Goal: Task Accomplishment & Management: Manage account settings

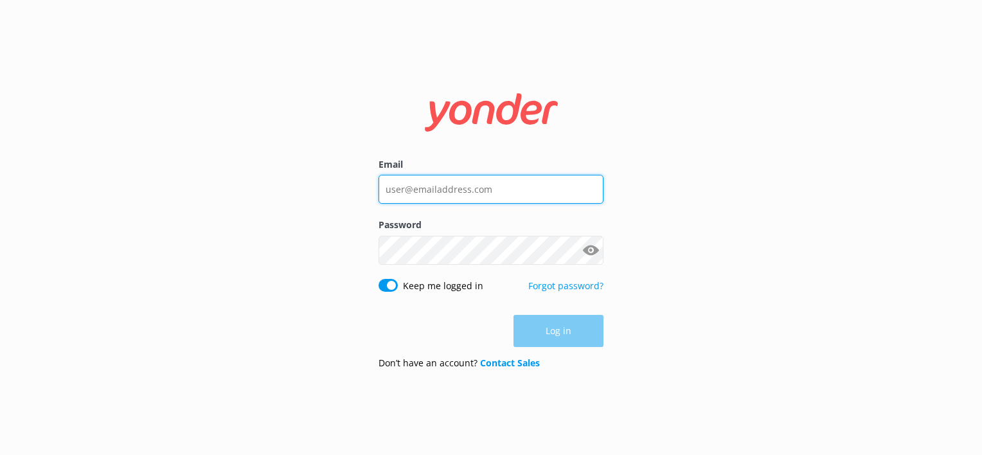
click at [413, 186] on input "Email" at bounding box center [490, 189] width 225 height 29
type input "[PERSON_NAME][EMAIL_ADDRESS][DOMAIN_NAME]"
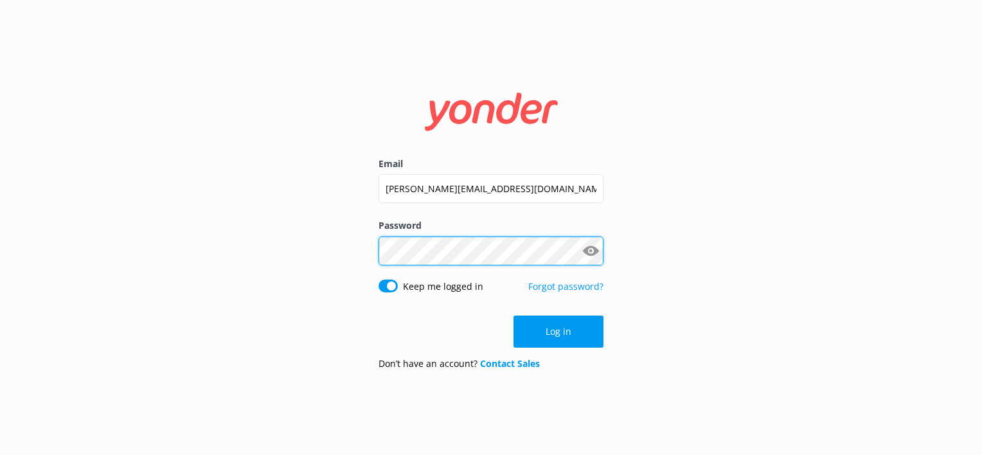
click button "Log in" at bounding box center [558, 332] width 90 height 32
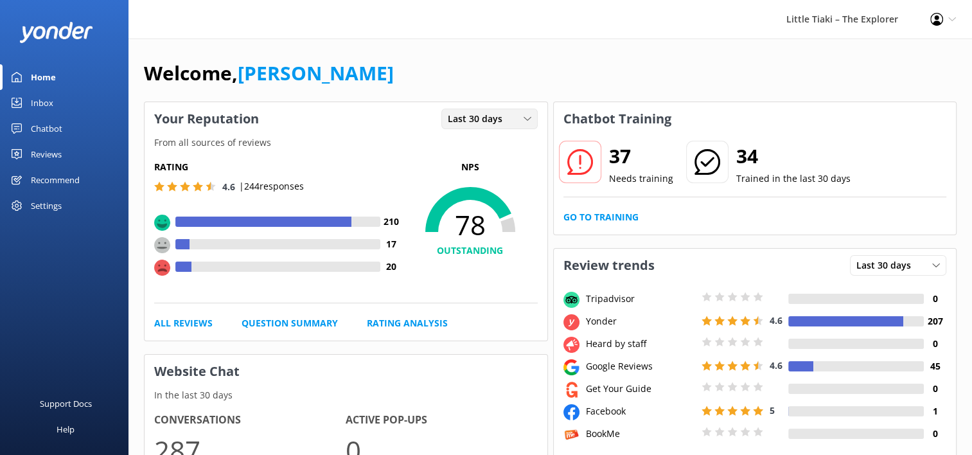
click at [529, 119] on icon at bounding box center [528, 119] width 8 height 8
click at [517, 117] on div "Last 30 days" at bounding box center [490, 119] width 90 height 14
click at [57, 157] on div "Reviews" at bounding box center [46, 154] width 31 height 26
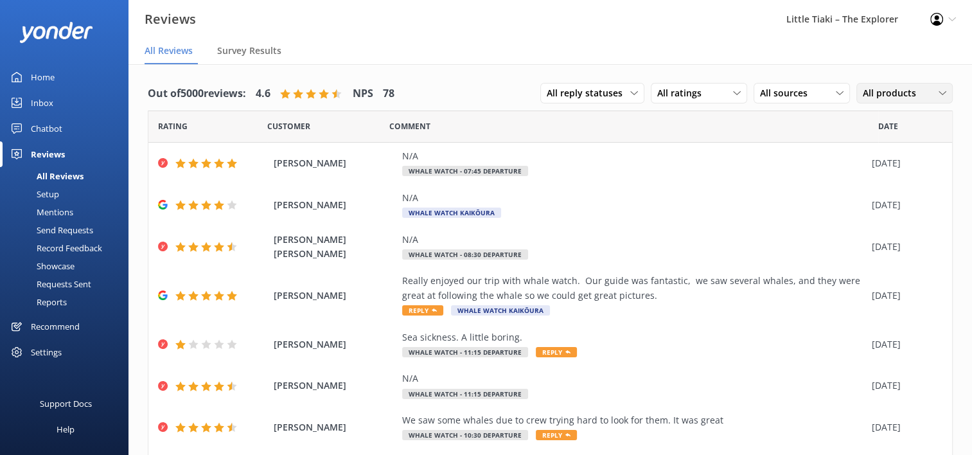
click at [939, 95] on icon at bounding box center [943, 93] width 8 height 8
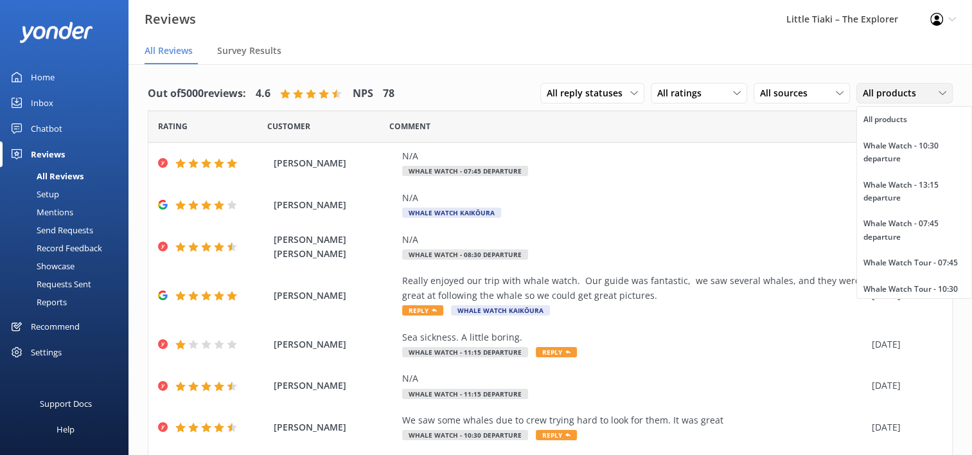
click at [939, 95] on icon at bounding box center [943, 93] width 8 height 8
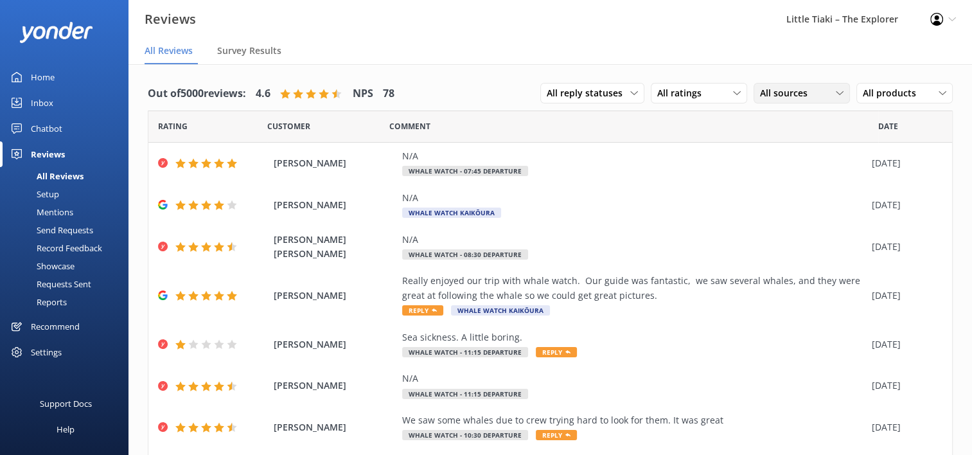
click at [831, 87] on div "All sources" at bounding box center [802, 93] width 90 height 14
click at [721, 92] on div "All ratings" at bounding box center [699, 93] width 90 height 14
click at [630, 95] on icon at bounding box center [634, 93] width 8 height 8
click at [57, 267] on div "Showcase" at bounding box center [41, 266] width 67 height 18
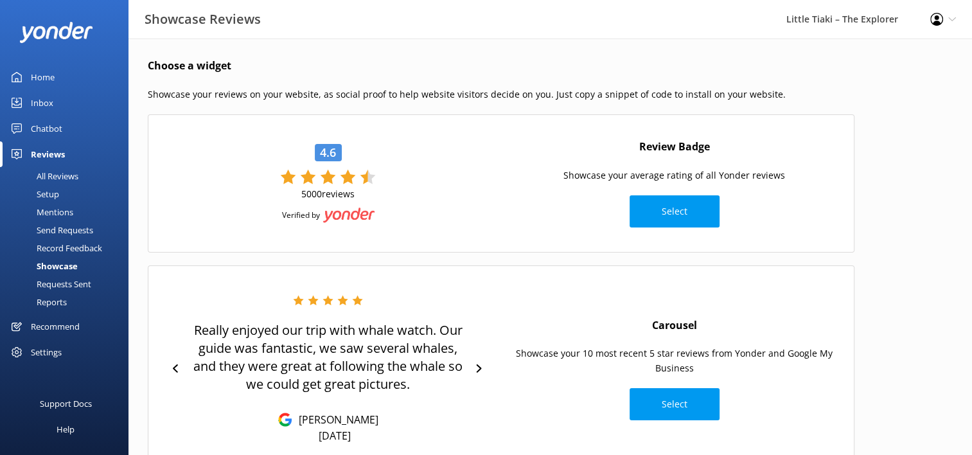
click at [54, 298] on div "Reports" at bounding box center [37, 302] width 59 height 18
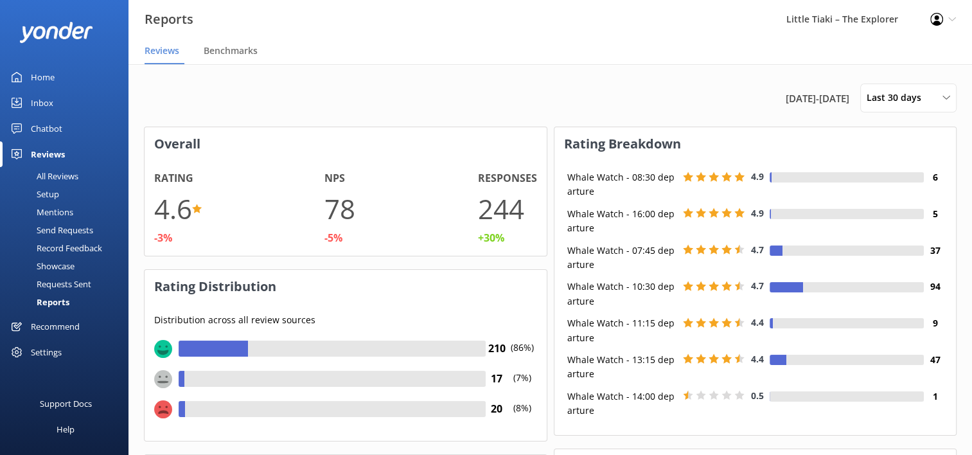
scroll to position [257, 393]
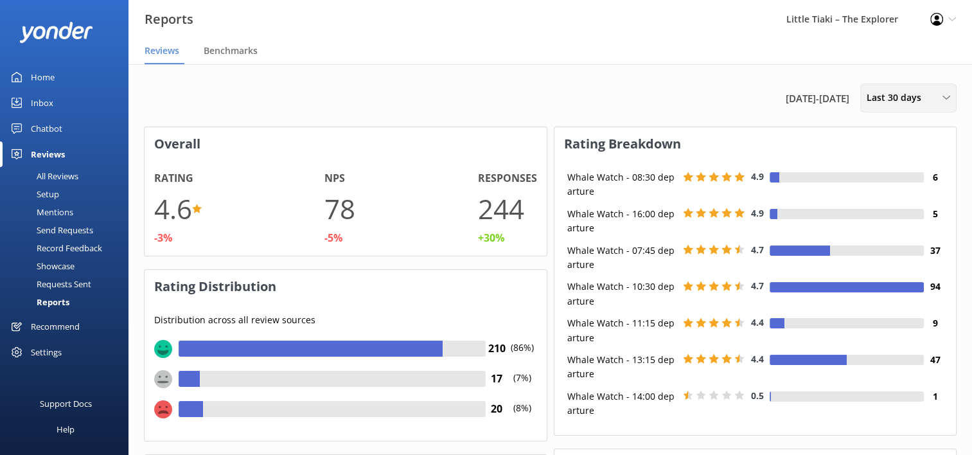
click at [945, 95] on icon at bounding box center [947, 98] width 8 height 8
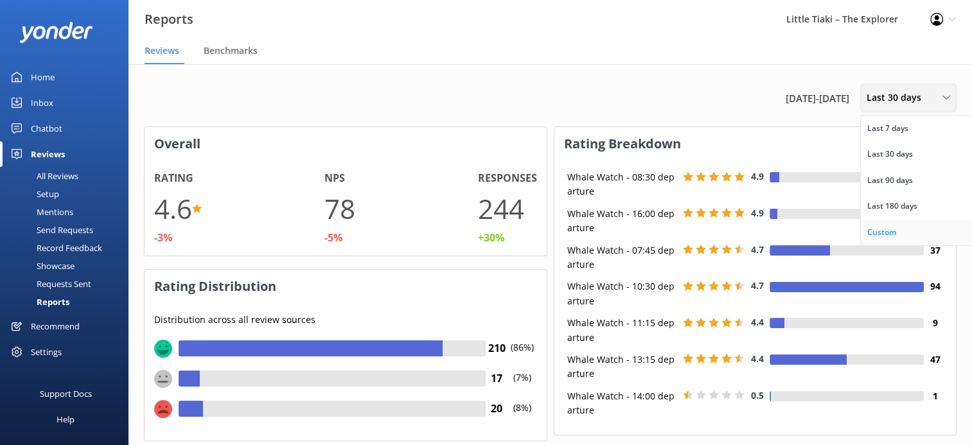
click at [923, 231] on link "Custom" at bounding box center [918, 233] width 114 height 26
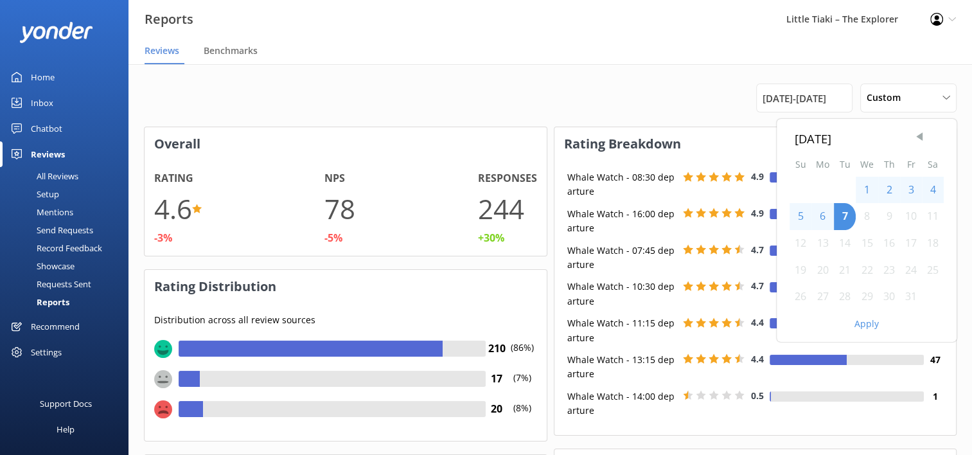
click at [919, 138] on span "Previous Month" at bounding box center [919, 136] width 13 height 13
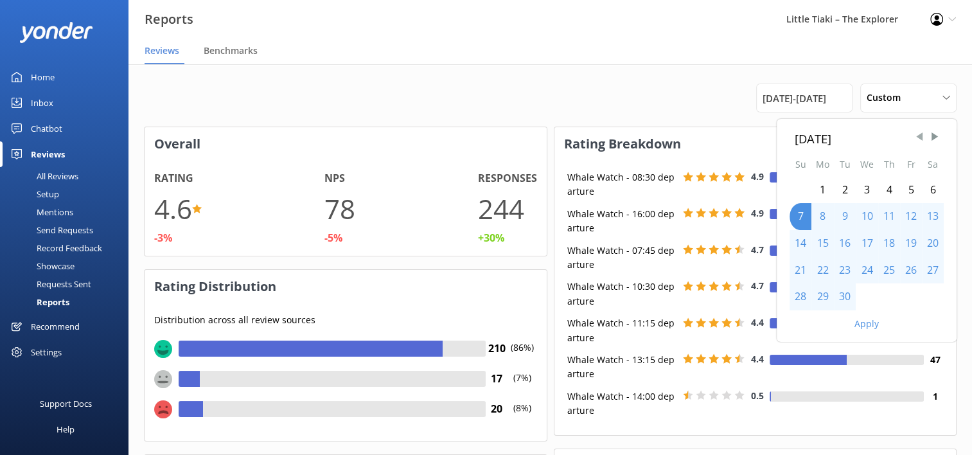
click at [919, 138] on span "Previous Month" at bounding box center [919, 136] width 13 height 13
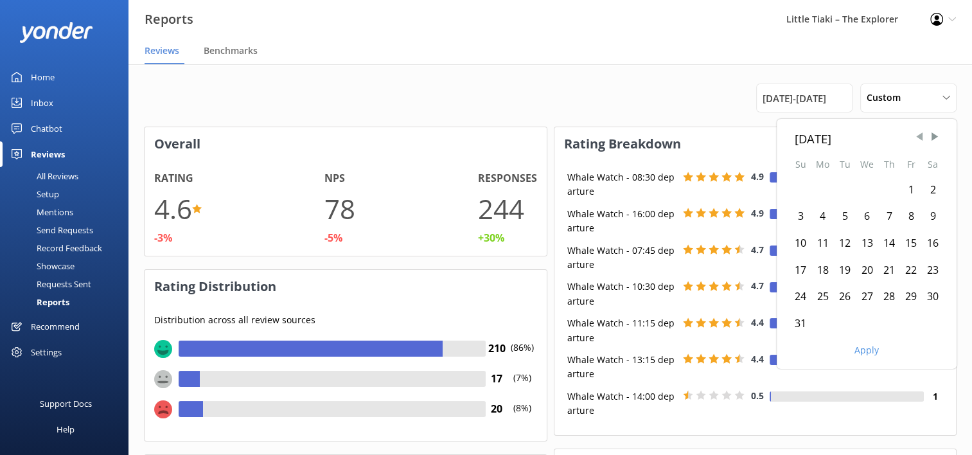
click at [920, 138] on span "Previous Month" at bounding box center [919, 136] width 13 height 13
click at [843, 191] on div "1" at bounding box center [845, 190] width 22 height 27
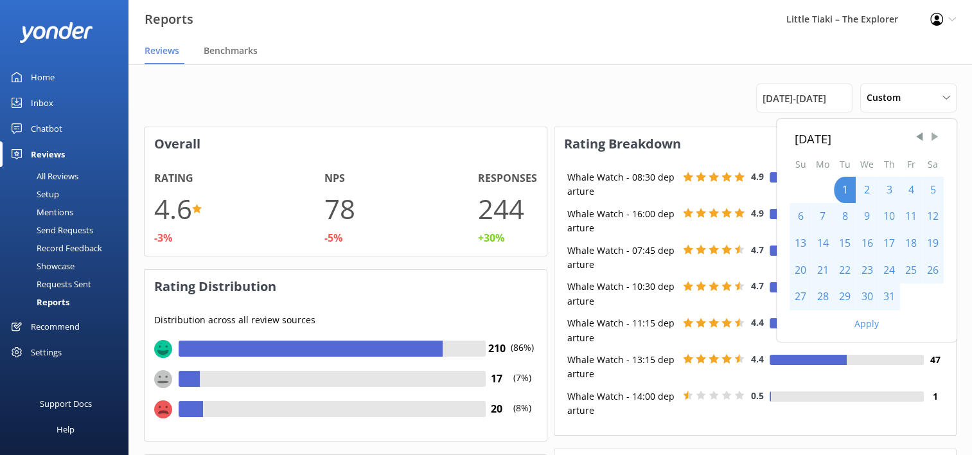
click at [932, 140] on span "Next Month" at bounding box center [935, 136] width 13 height 13
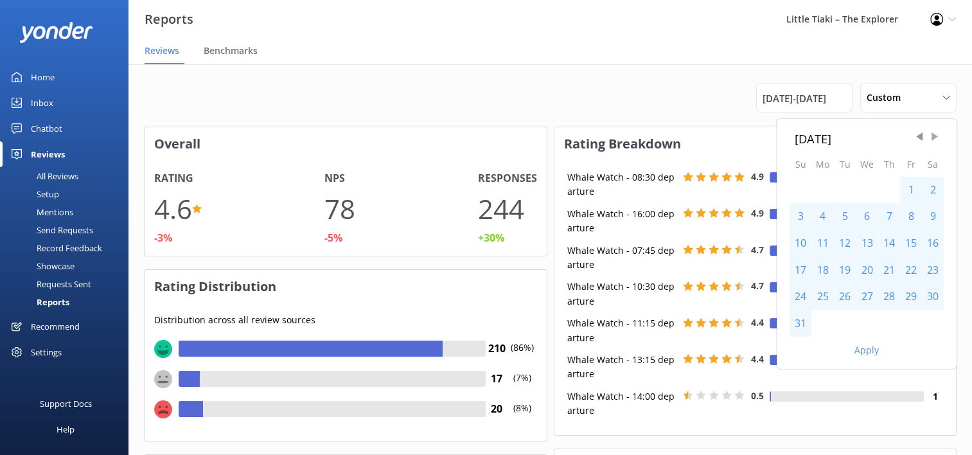
click at [932, 140] on span "Next Month" at bounding box center [935, 136] width 13 height 13
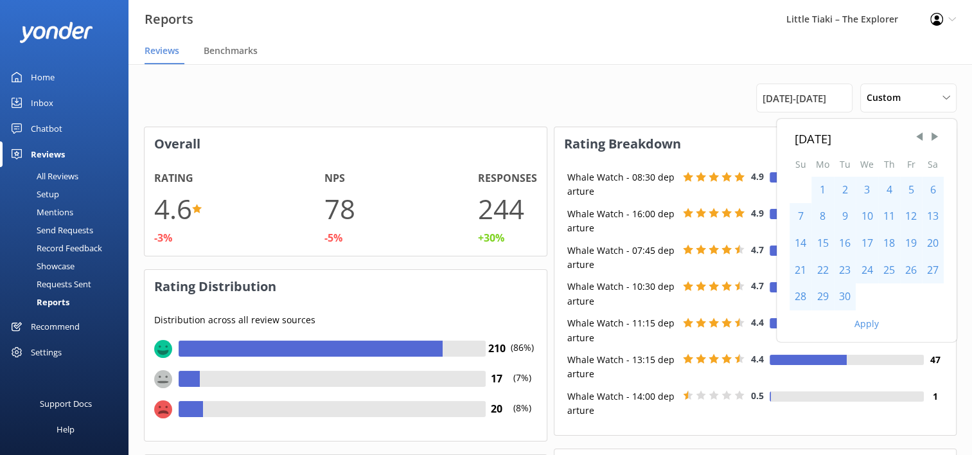
click at [846, 302] on div "30" at bounding box center [845, 296] width 22 height 27
click at [869, 324] on button "Apply" at bounding box center [867, 323] width 24 height 9
